Goal: Information Seeking & Learning: Check status

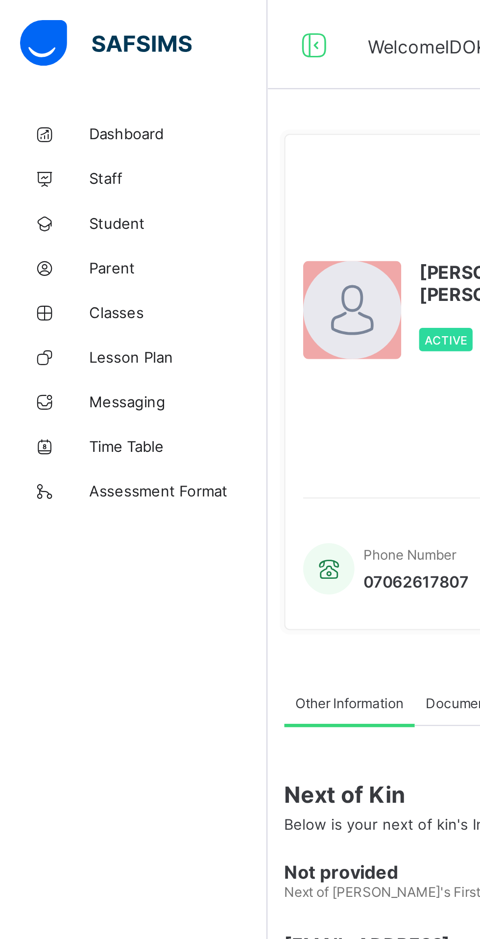
click at [63, 56] on span "Dashboard" at bounding box center [78, 59] width 78 height 8
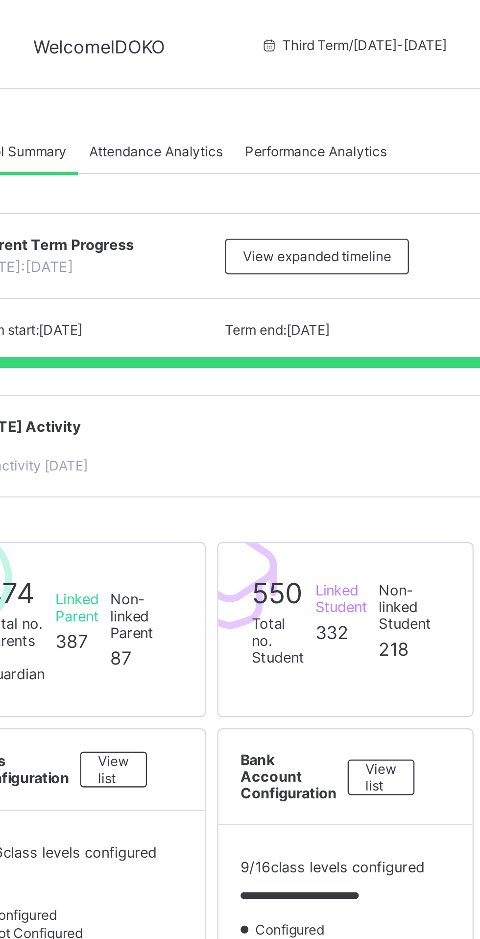
click at [310, 121] on div "View expanded timeline" at bounding box center [286, 113] width 81 height 16
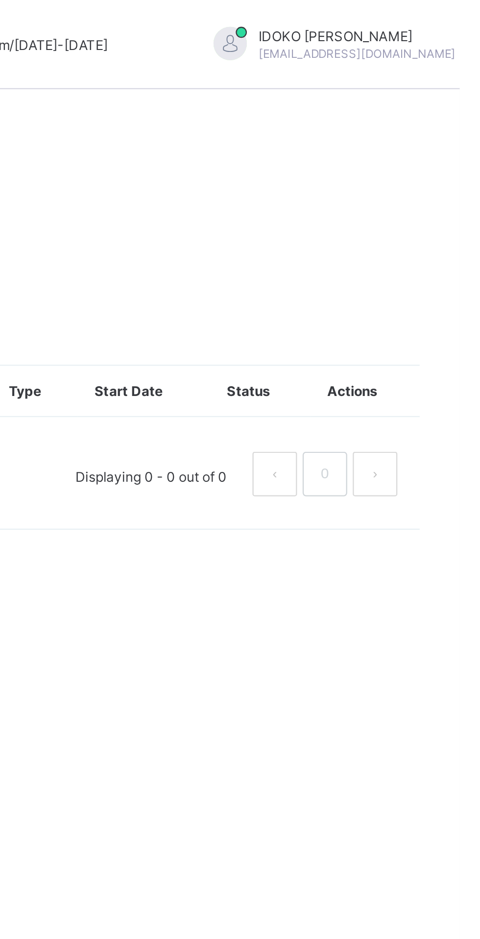
click at [437, 23] on div "[PERSON_NAME] [EMAIL_ADDRESS][DOMAIN_NAME]" at bounding box center [430, 20] width 137 height 16
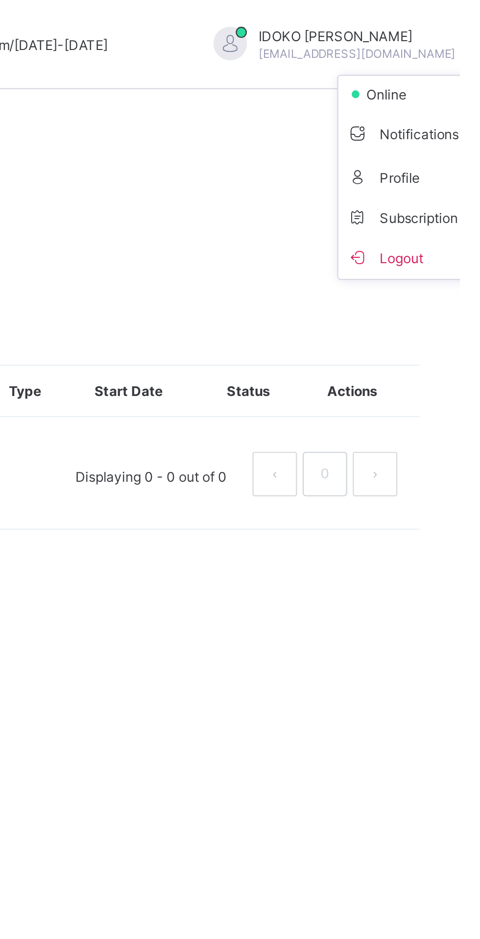
click at [431, 117] on span "Logout" at bounding box center [463, 112] width 65 height 11
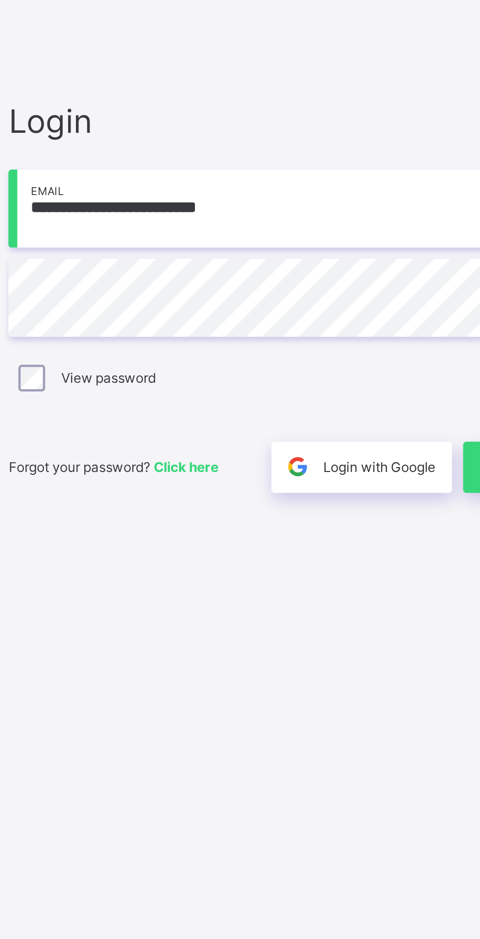
click at [338, 457] on input "**********" at bounding box center [320, 440] width 255 height 34
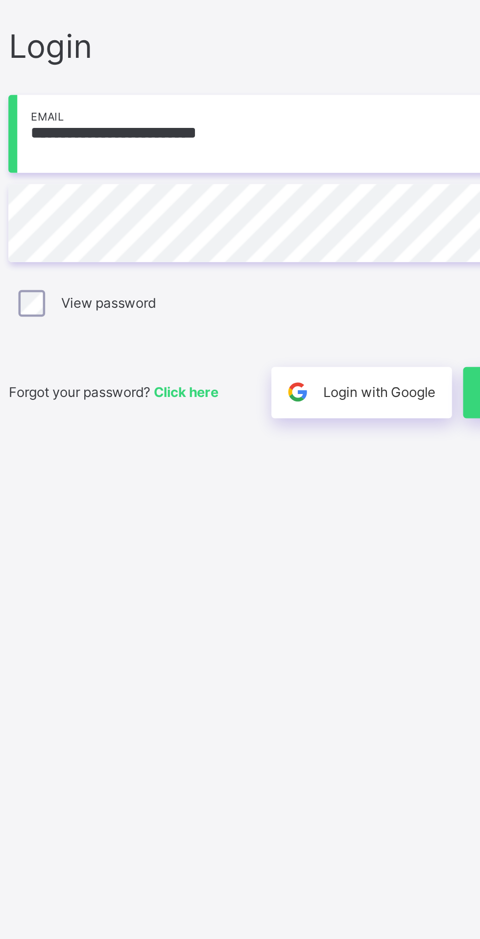
type input "**********"
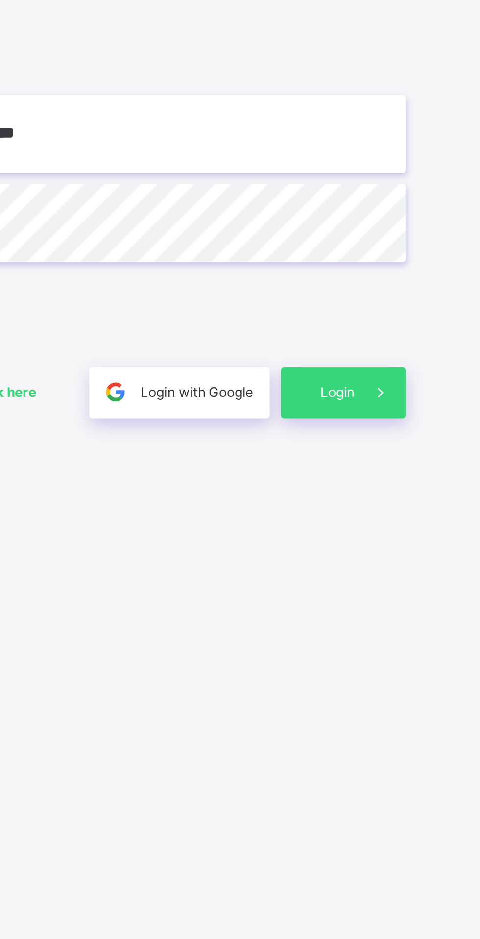
click at [433, 558] on icon at bounding box center [436, 553] width 10 height 9
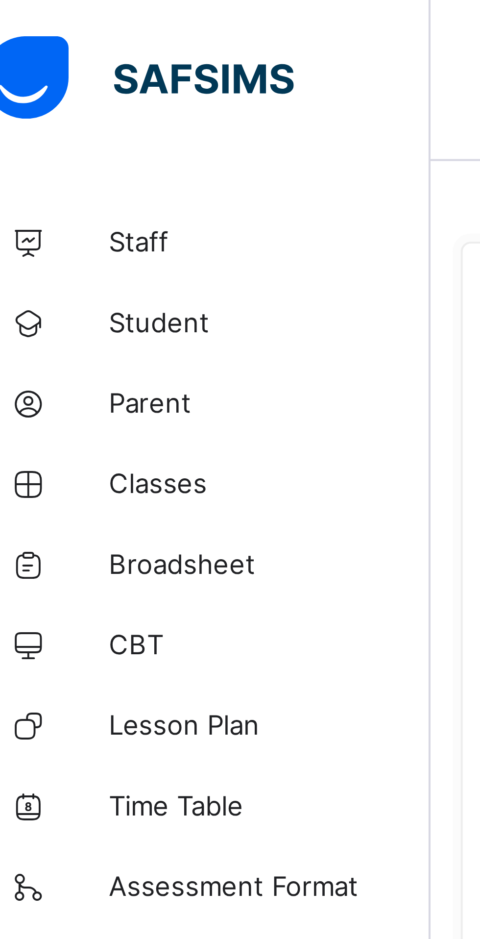
click at [70, 116] on span "Classes" at bounding box center [78, 118] width 78 height 8
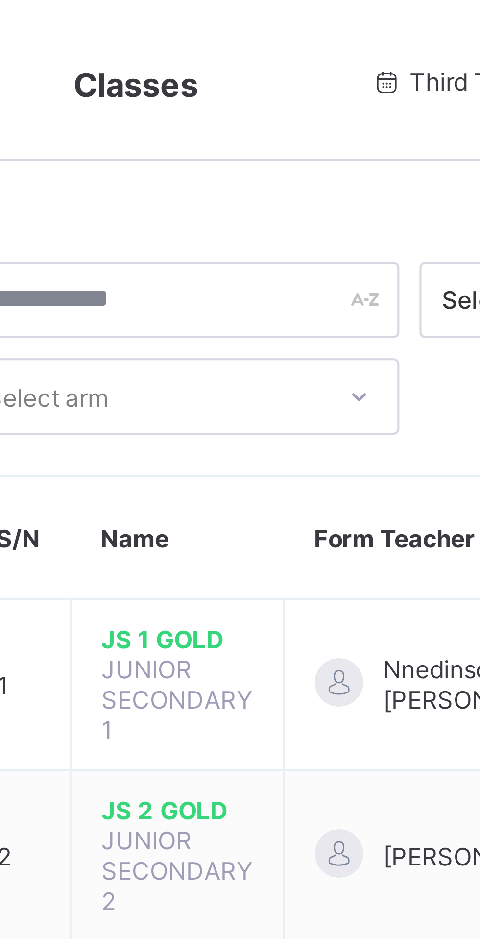
click at [190, 155] on span "JS 1 GOLD" at bounding box center [187, 155] width 37 height 7
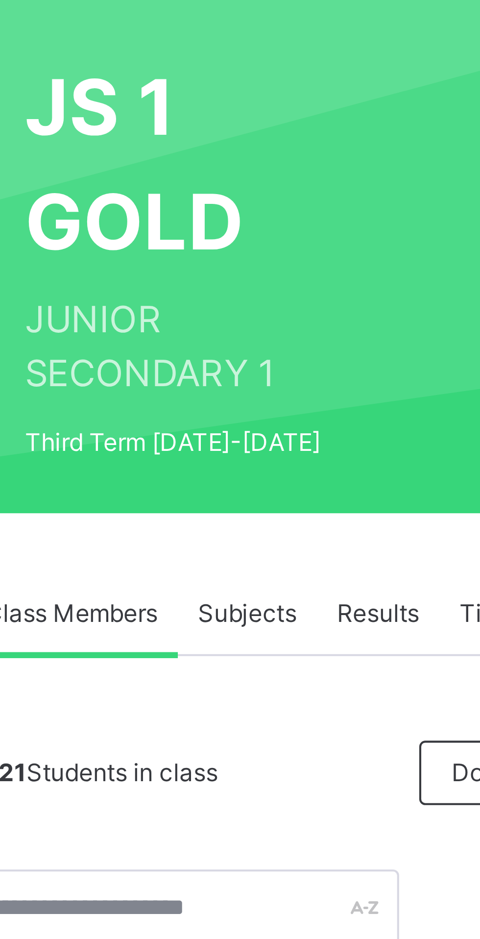
click at [239, 232] on span "Results" at bounding box center [236, 235] width 20 height 9
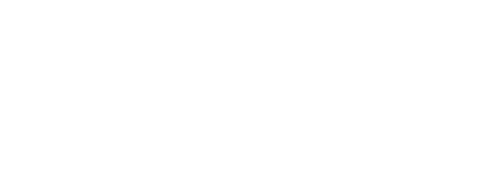
scroll to position [145, 0]
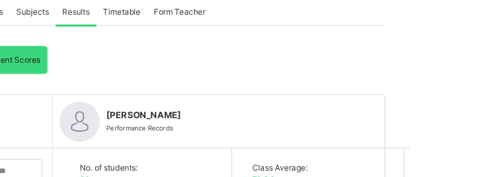
scroll to position [225, 0]
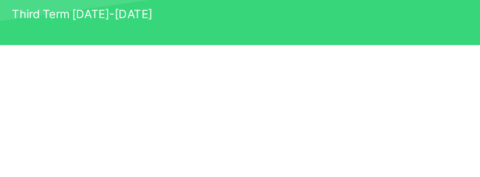
scroll to position [35, 0]
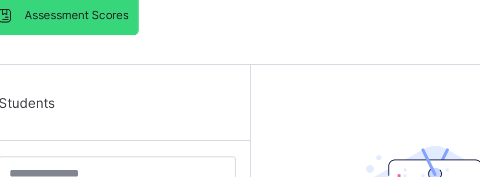
scroll to position [261, 0]
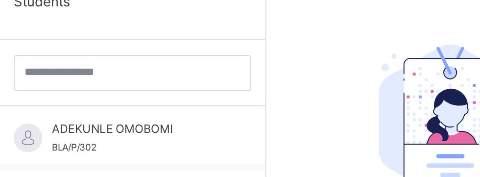
click at [182, 118] on span "ADEKUNLE OMOBOMI" at bounding box center [207, 120] width 88 height 9
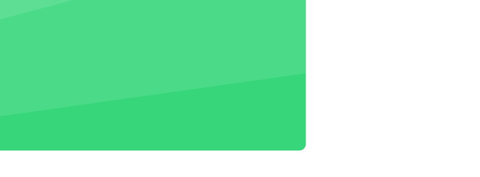
scroll to position [0, 0]
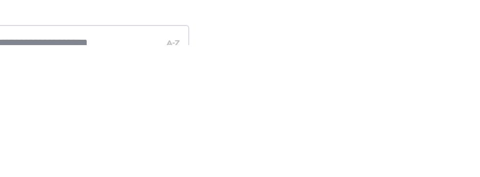
scroll to position [187, 0]
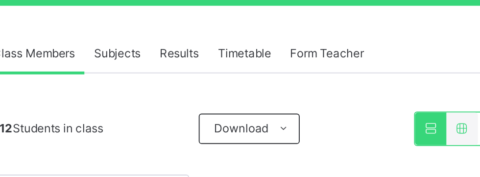
click at [234, 46] on span "Results" at bounding box center [236, 48] width 20 height 9
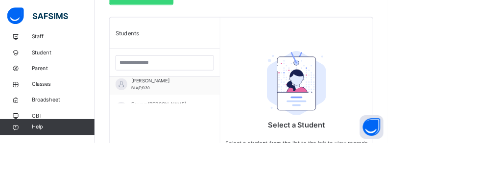
scroll to position [99, 0]
click at [255, 118] on div "Favour [PERSON_NAME] 2024/023" at bounding box center [204, 127] width 137 height 29
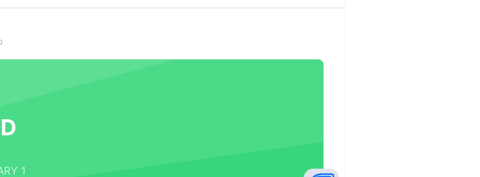
scroll to position [0, 0]
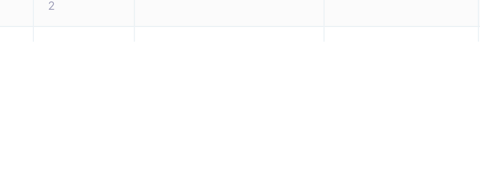
scroll to position [76, 0]
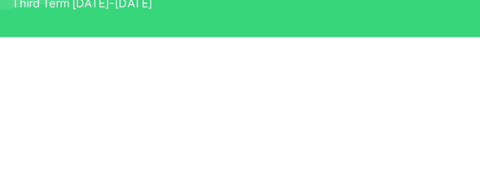
scroll to position [39, 0]
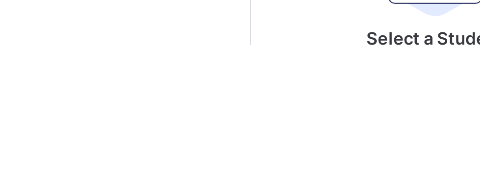
scroll to position [302, 0]
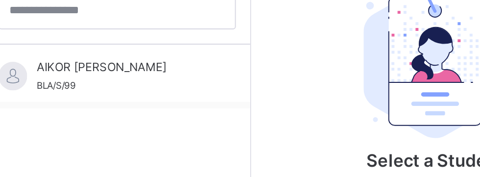
click at [173, 81] on span "AIKOR [PERSON_NAME]" at bounding box center [207, 78] width 88 height 9
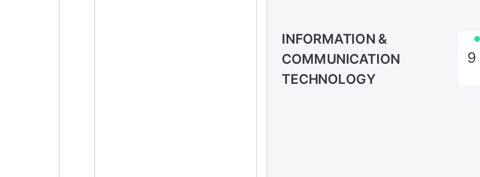
scroll to position [1598, 0]
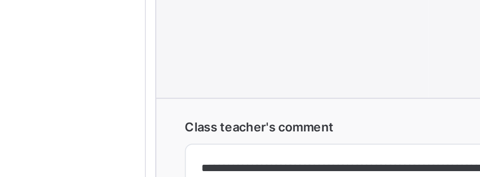
click at [330, 170] on textarea "**********" at bounding box center [337, 179] width 187 height 47
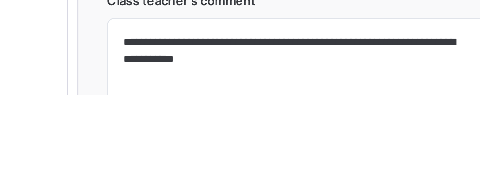
scroll to position [1614, 0]
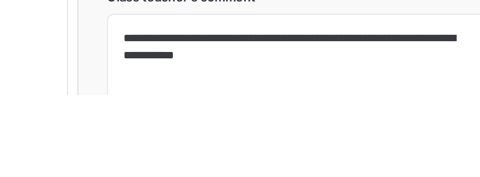
click at [255, 142] on textarea "**********" at bounding box center [337, 163] width 187 height 47
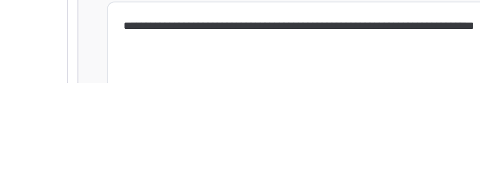
type textarea "**********"
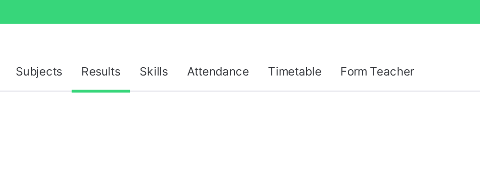
scroll to position [71, 0]
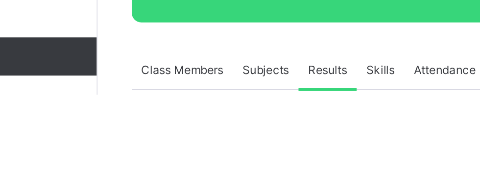
click at [268, 166] on span "Skills" at bounding box center [263, 164] width 15 height 9
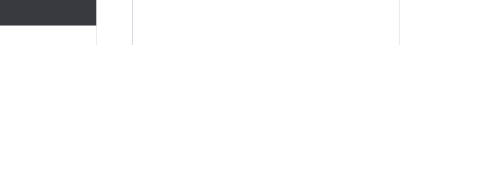
scroll to position [294, 0]
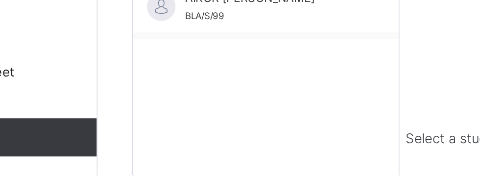
click at [172, 120] on span "[PERSON_NAME]" at bounding box center [207, 115] width 88 height 9
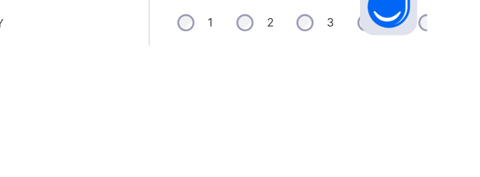
scroll to position [480, 0]
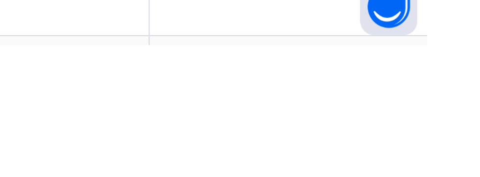
scroll to position [42, 0]
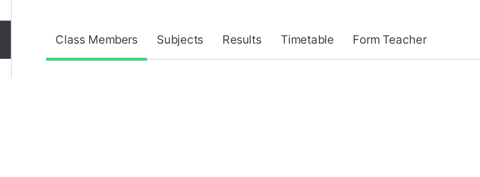
scroll to position [96, 0]
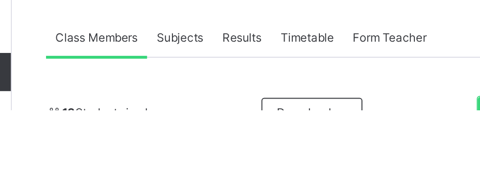
click at [238, 141] on span "Results" at bounding box center [236, 139] width 20 height 9
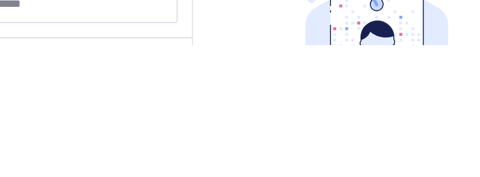
scroll to position [197, 0]
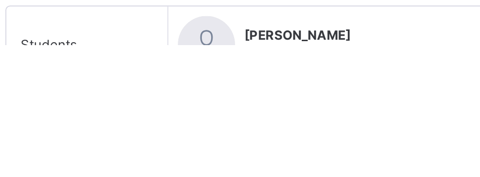
scroll to position [141, 0]
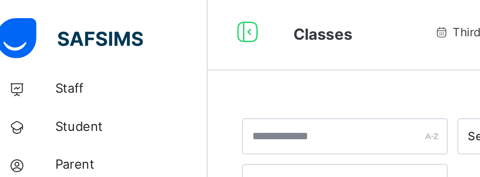
scroll to position [2, 0]
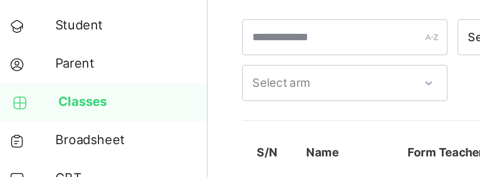
click at [49, 122] on span "Broadsheet" at bounding box center [78, 124] width 78 height 10
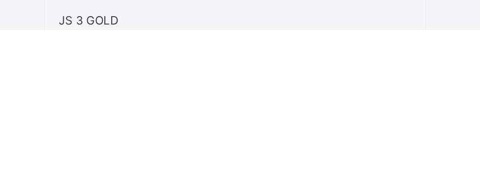
scroll to position [112, 0]
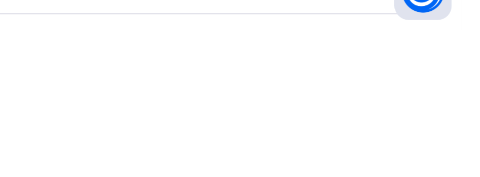
scroll to position [112, 0]
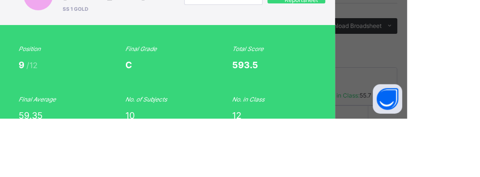
scroll to position [109, 0]
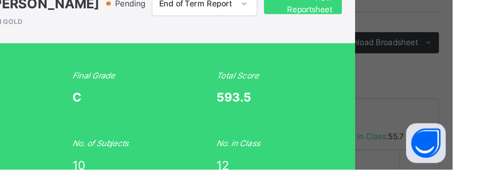
click at [391, 63] on span "View Reportsheet" at bounding box center [369, 54] width 43 height 18
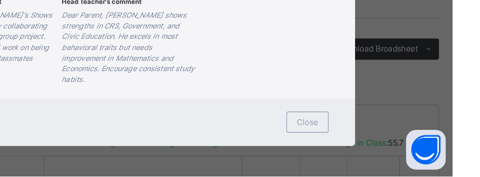
scroll to position [510, 0]
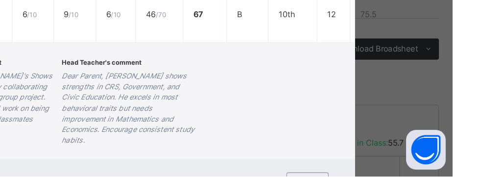
click at [186, 146] on span "Dear Parent, [PERSON_NAME]'s Shows great teamwork skill by collaborating well w…" at bounding box center [136, 123] width 99 height 48
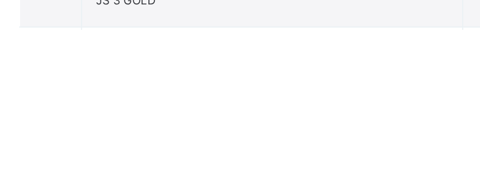
scroll to position [121, 0]
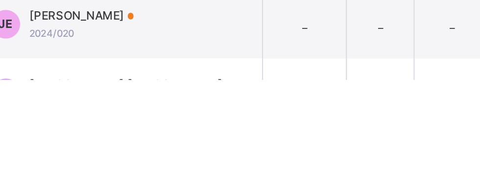
scroll to position [184, 0]
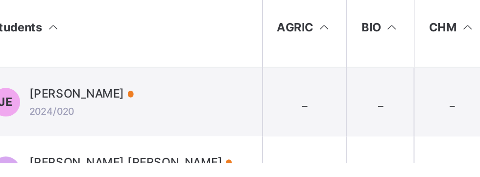
click at [228, 181] on span "[PERSON_NAME] [PERSON_NAME]" at bounding box center [256, 176] width 104 height 9
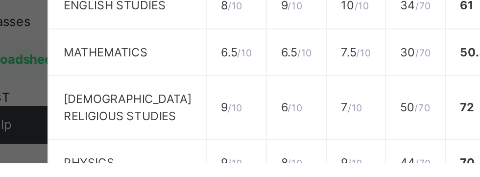
scroll to position [249, 0]
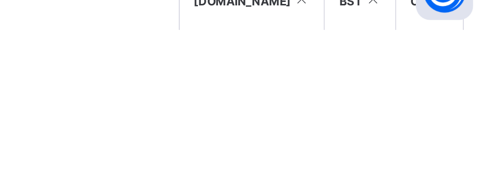
scroll to position [144, 0]
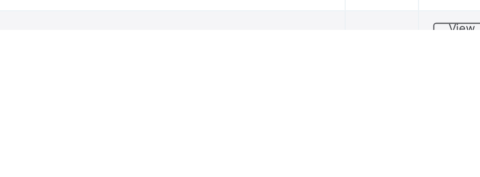
scroll to position [104, 0]
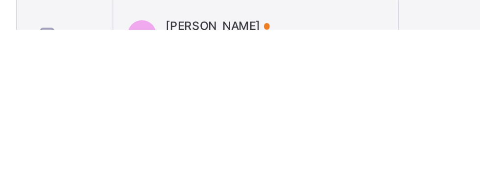
scroll to position [152, 0]
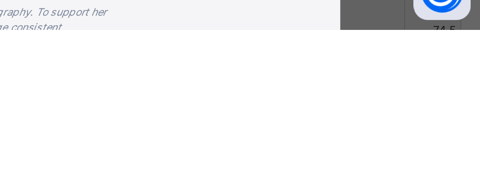
scroll to position [477, 0]
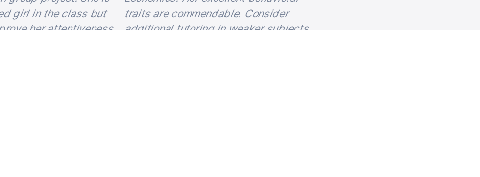
scroll to position [495, 0]
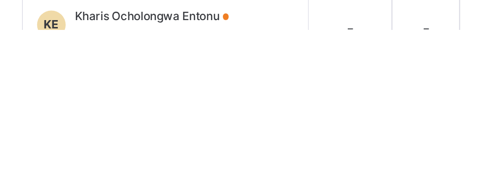
scroll to position [315, 0]
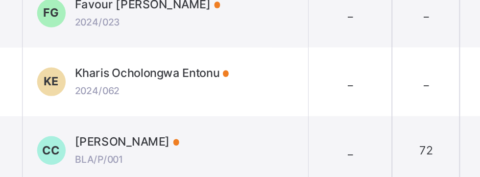
click at [273, 121] on span "Kharis Ocholongwa Entonu" at bounding box center [243, 116] width 79 height 9
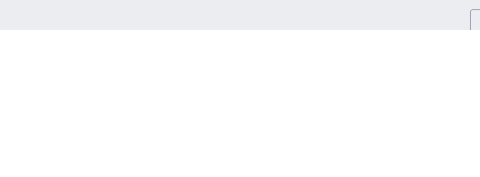
scroll to position [273, 0]
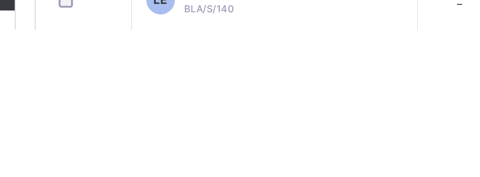
scroll to position [224, 0]
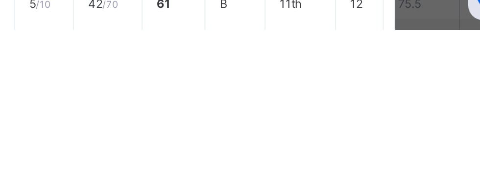
scroll to position [390, 0]
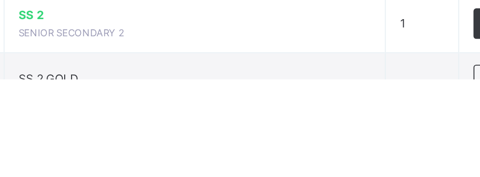
scroll to position [223, 0]
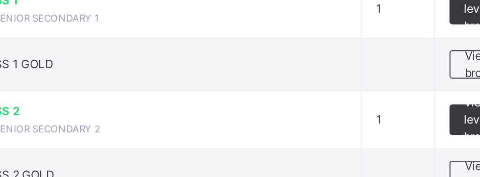
click at [414, 119] on div "View broadsheet" at bounding box center [432, 116] width 47 height 15
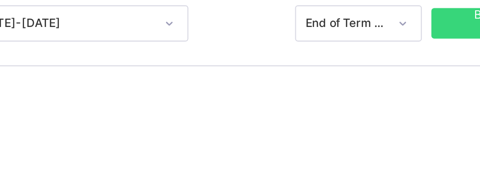
scroll to position [171, 0]
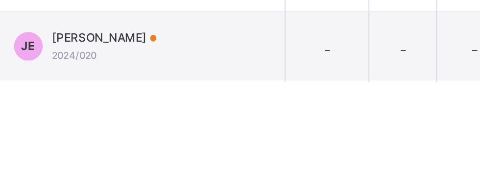
click at [208, 166] on span "2024/020" at bounding box center [215, 163] width 23 height 6
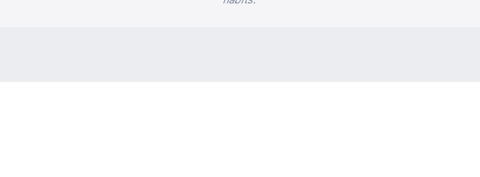
scroll to position [555, 0]
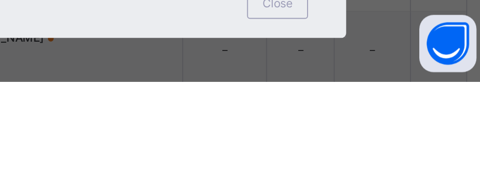
click at [381, 141] on span "Close" at bounding box center [373, 136] width 16 height 9
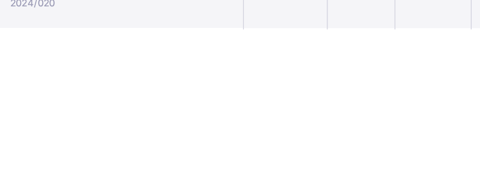
scroll to position [172, 0]
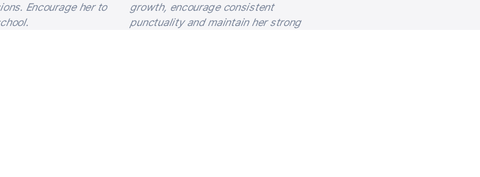
scroll to position [501, 0]
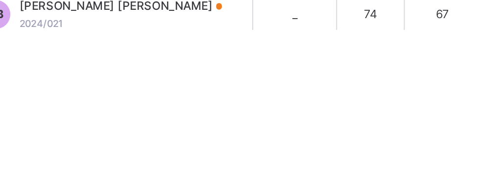
scroll to position [198, 0]
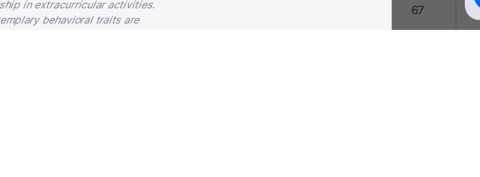
scroll to position [510, 0]
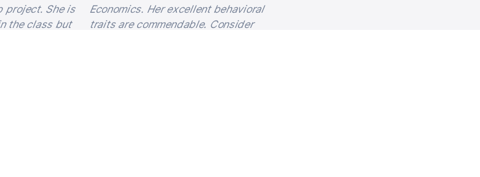
scroll to position [495, 0]
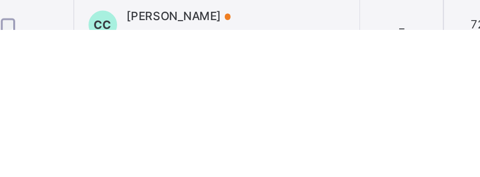
scroll to position [24, 0]
click at [203, 183] on div "CC [PERSON_NAME] BLA/P/001" at bounding box center [222, 174] width 74 height 18
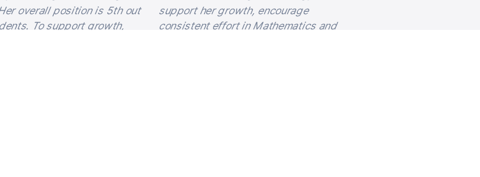
scroll to position [486, 0]
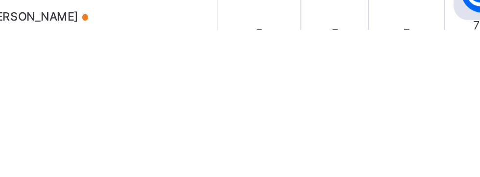
scroll to position [59, 0]
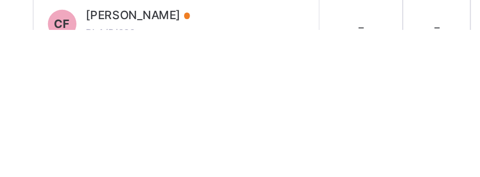
click at [206, 181] on span "BLA/P/030" at bounding box center [216, 178] width 25 height 6
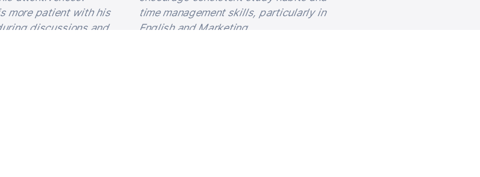
scroll to position [521, 0]
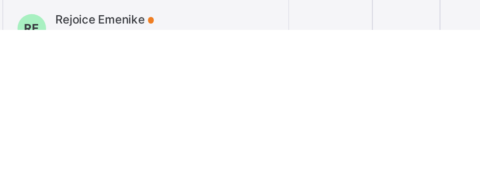
scroll to position [99, 0]
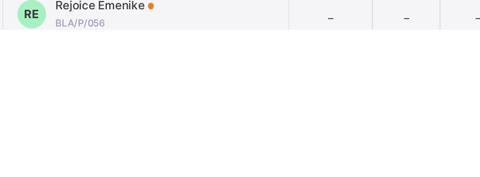
click at [213, 169] on span "Rejoice Emenike" at bounding box center [229, 164] width 51 height 9
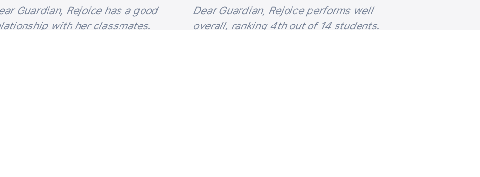
scroll to position [458, 0]
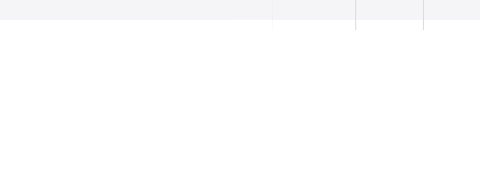
scroll to position [166, 0]
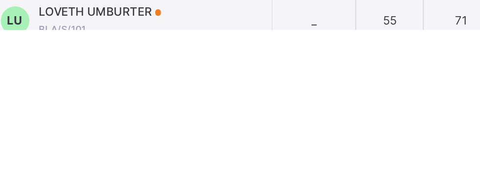
click at [212, 180] on span "BLA/S/101" at bounding box center [216, 177] width 25 height 6
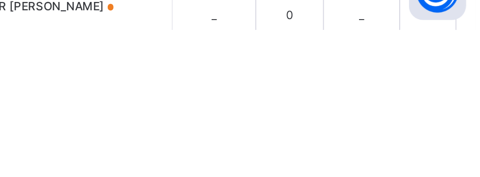
scroll to position [207, 0]
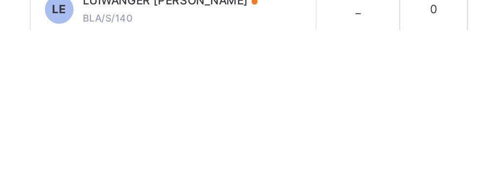
click at [209, 174] on span "BLA/S/140" at bounding box center [216, 171] width 25 height 6
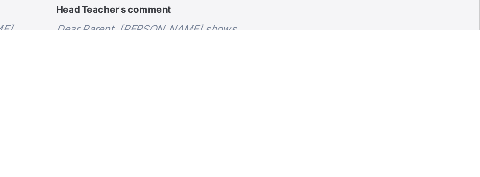
scroll to position [475, 0]
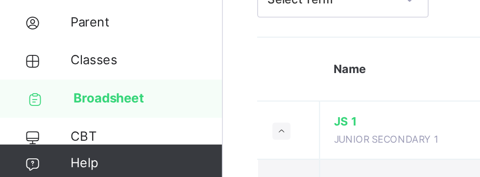
click at [48, 103] on span "Classes" at bounding box center [78, 104] width 78 height 10
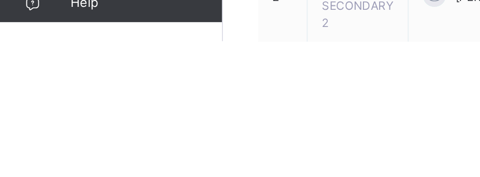
scroll to position [68, 0]
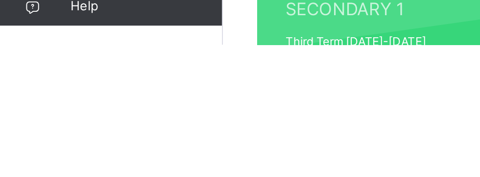
scroll to position [19, 0]
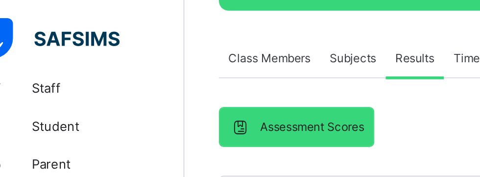
scroll to position [200, 0]
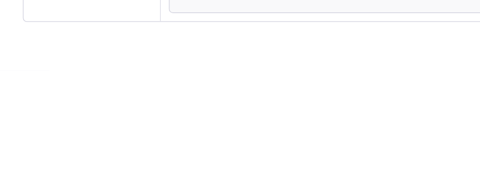
scroll to position [1740, 0]
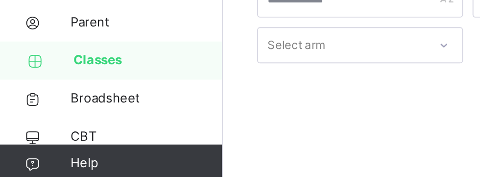
scroll to position [2, 0]
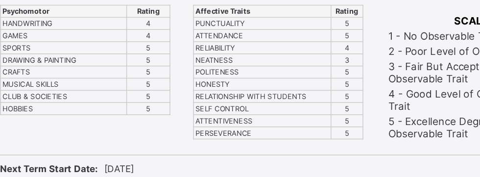
scroll to position [318, 0]
